Goal: Information Seeking & Learning: Learn about a topic

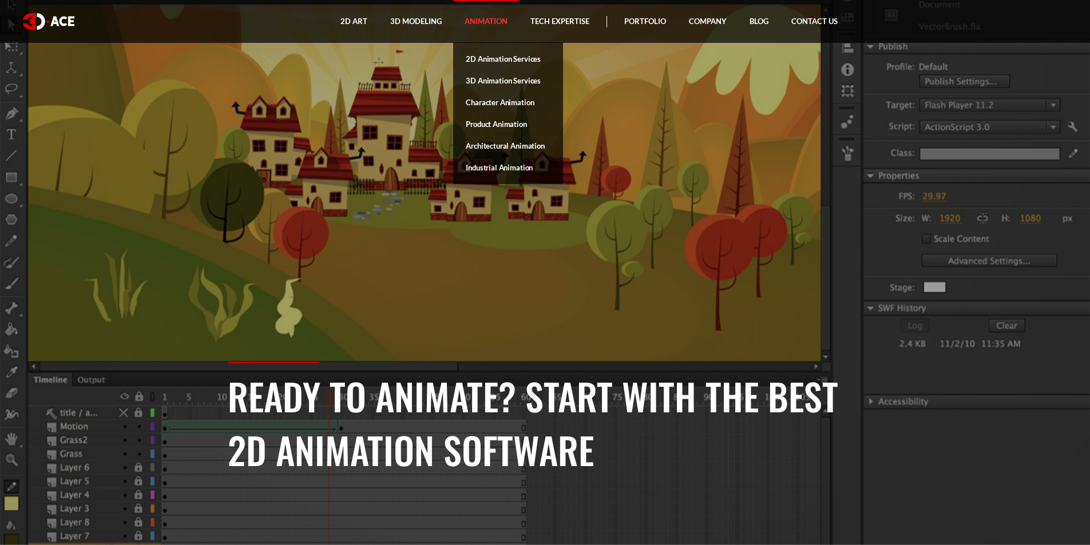
click at [496, 21] on link "Animation" at bounding box center [486, 21] width 66 height 43
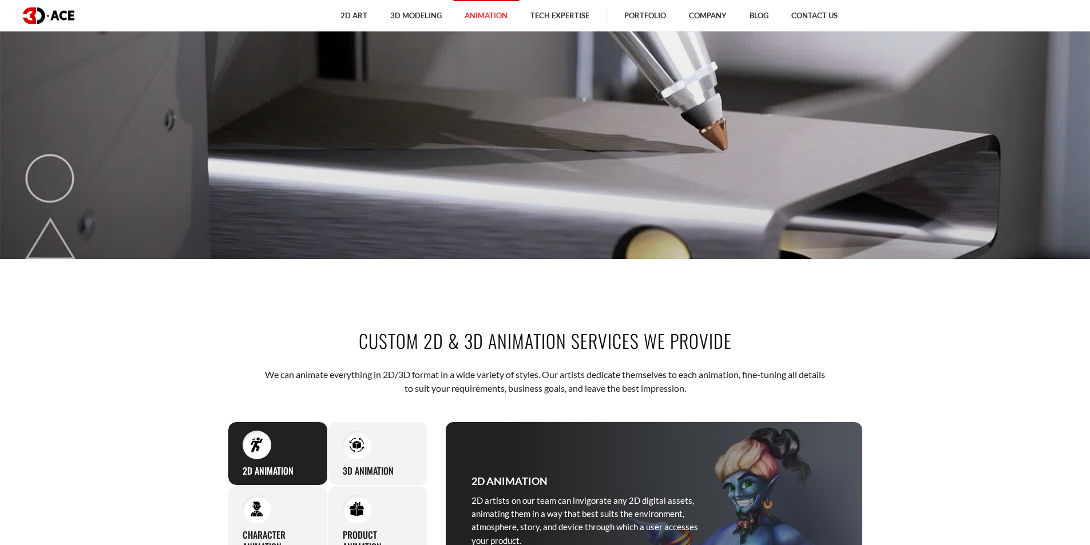
scroll to position [572, 0]
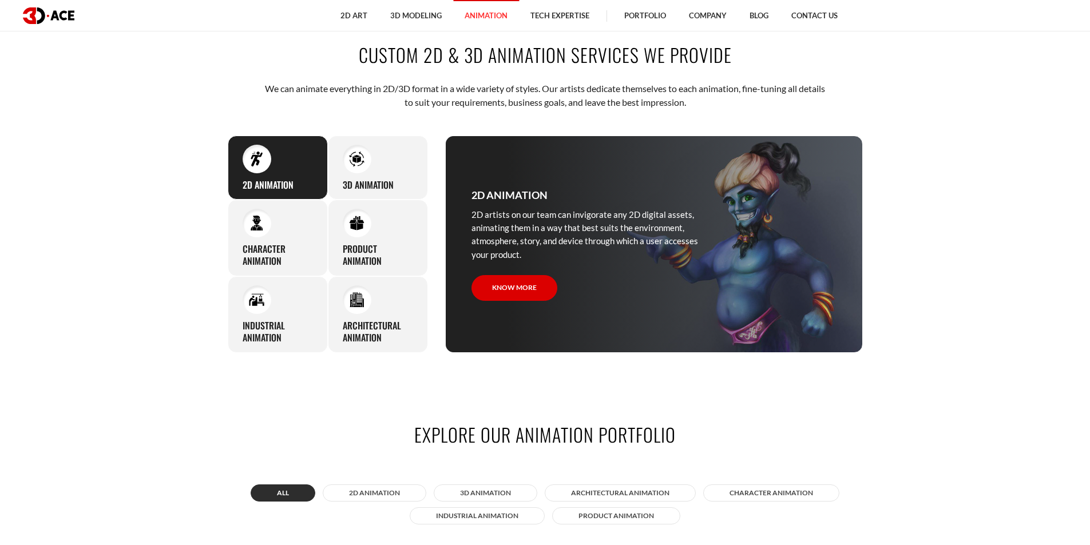
click at [660, 289] on div "2D Animation 2D artists on our team can invigorate any 2D digital assets, anima…" at bounding box center [589, 244] width 286 height 216
click at [535, 289] on link "Know more" at bounding box center [514, 288] width 86 height 26
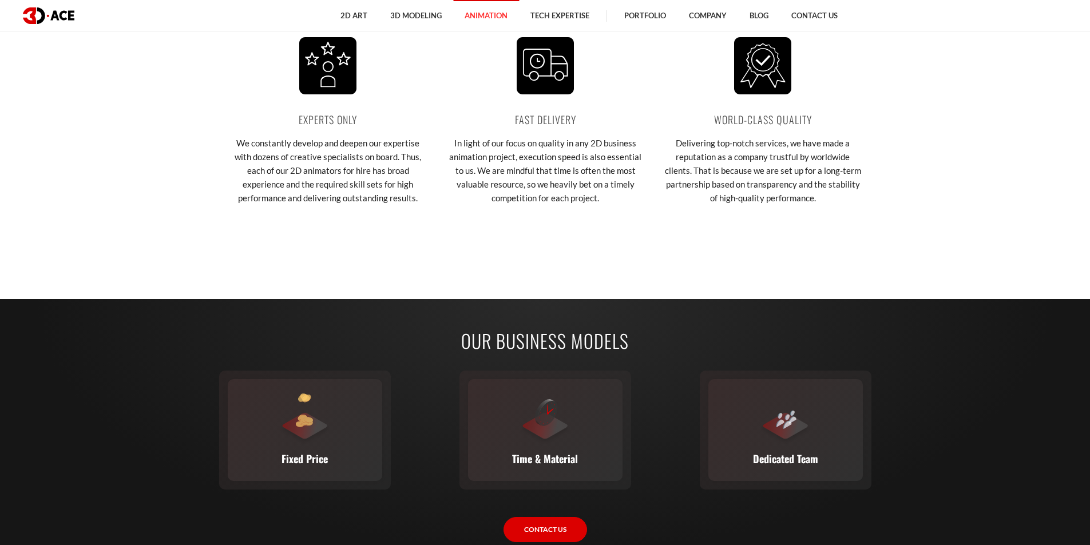
scroll to position [1831, 0]
